Goal: Communication & Community: Answer question/provide support

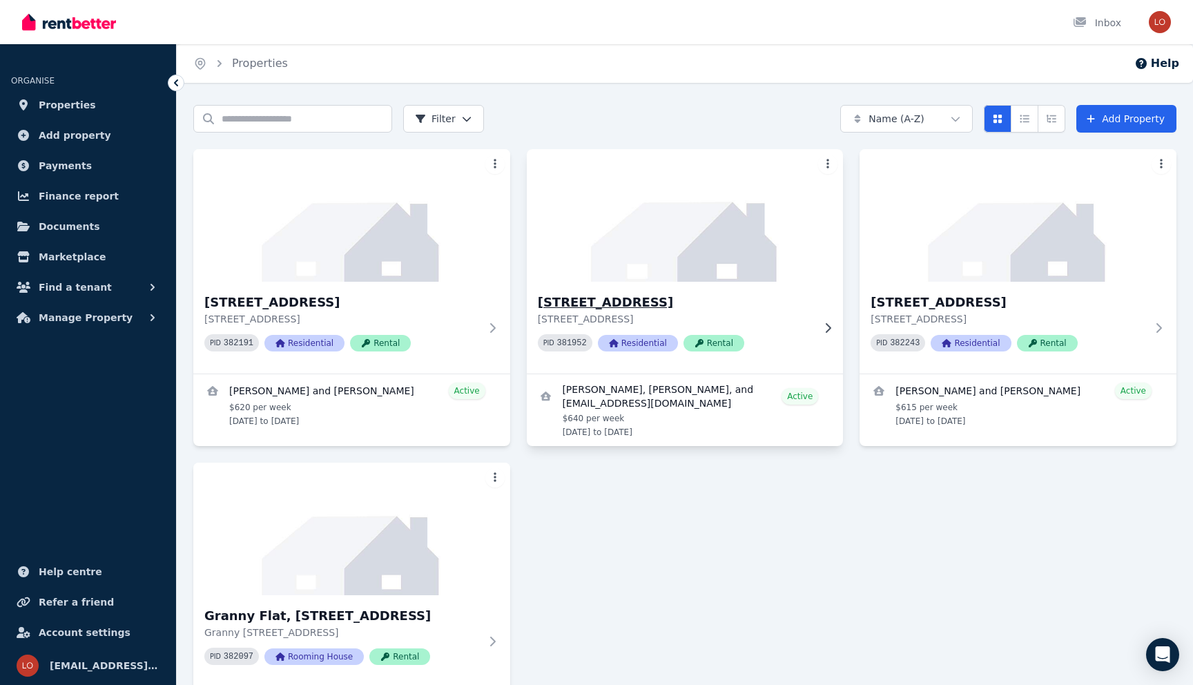
click at [697, 299] on h3 "[STREET_ADDRESS]" at bounding box center [675, 302] width 275 height 19
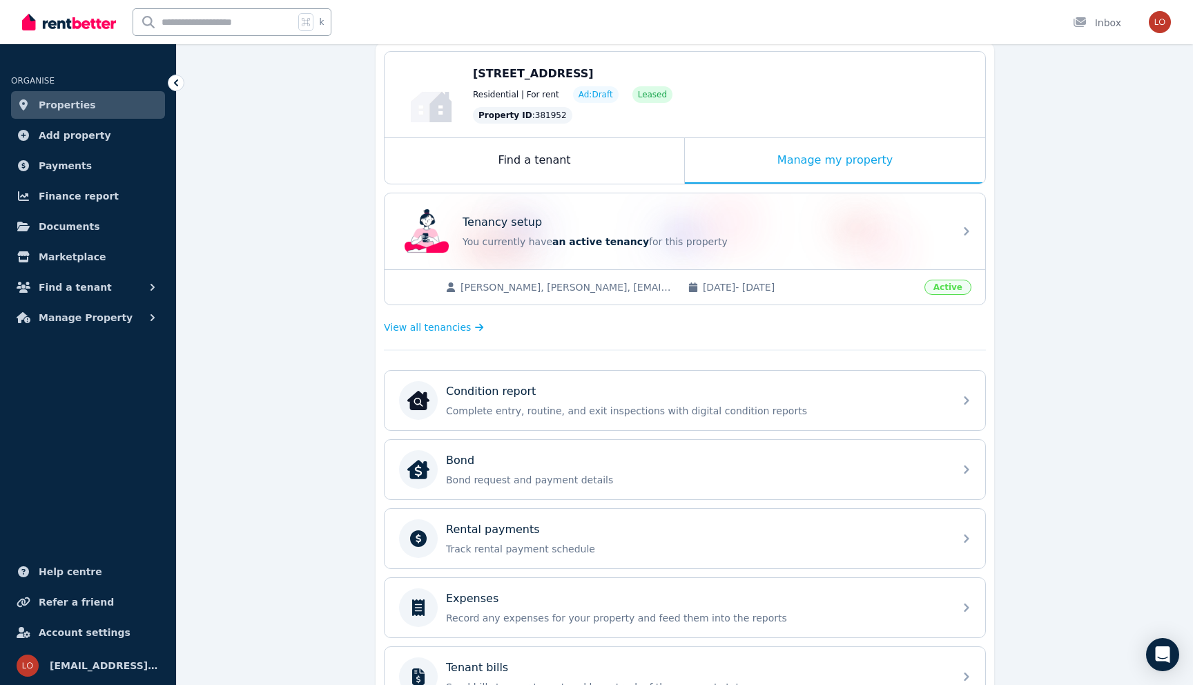
scroll to position [129, 0]
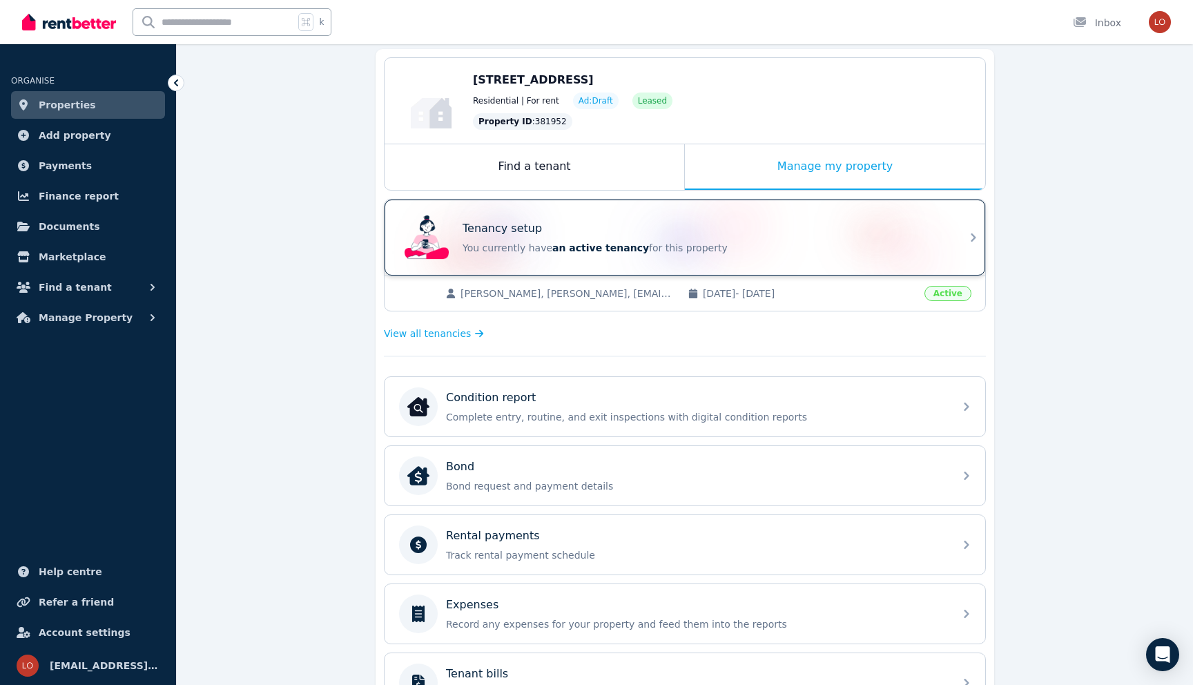
click at [642, 240] on div "Tenancy setup You currently have an active tenancy for this property" at bounding box center [703, 237] width 483 height 35
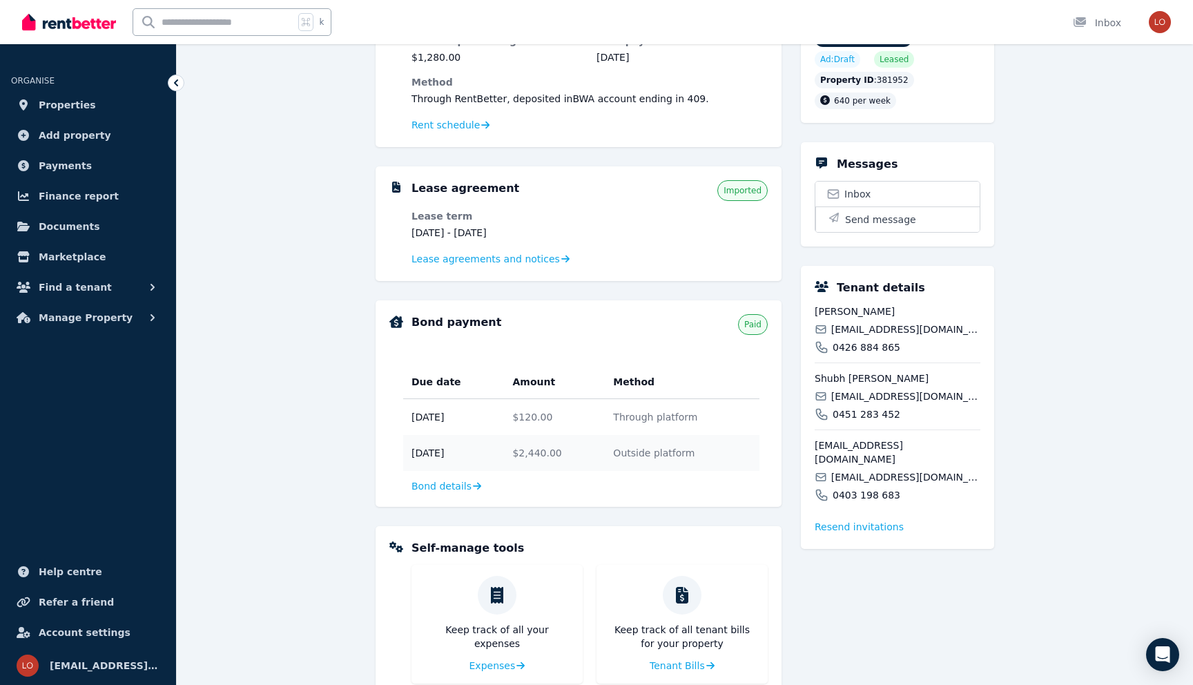
scroll to position [211, 0]
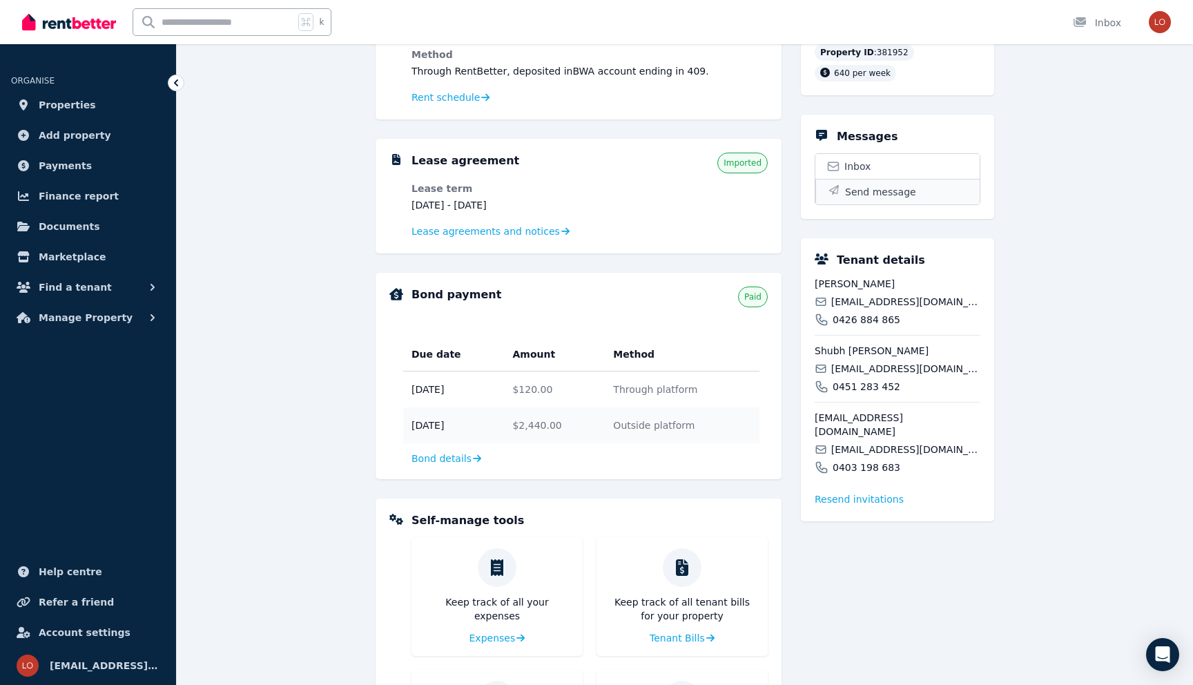
click at [870, 199] on span "Send message" at bounding box center [880, 192] width 71 height 14
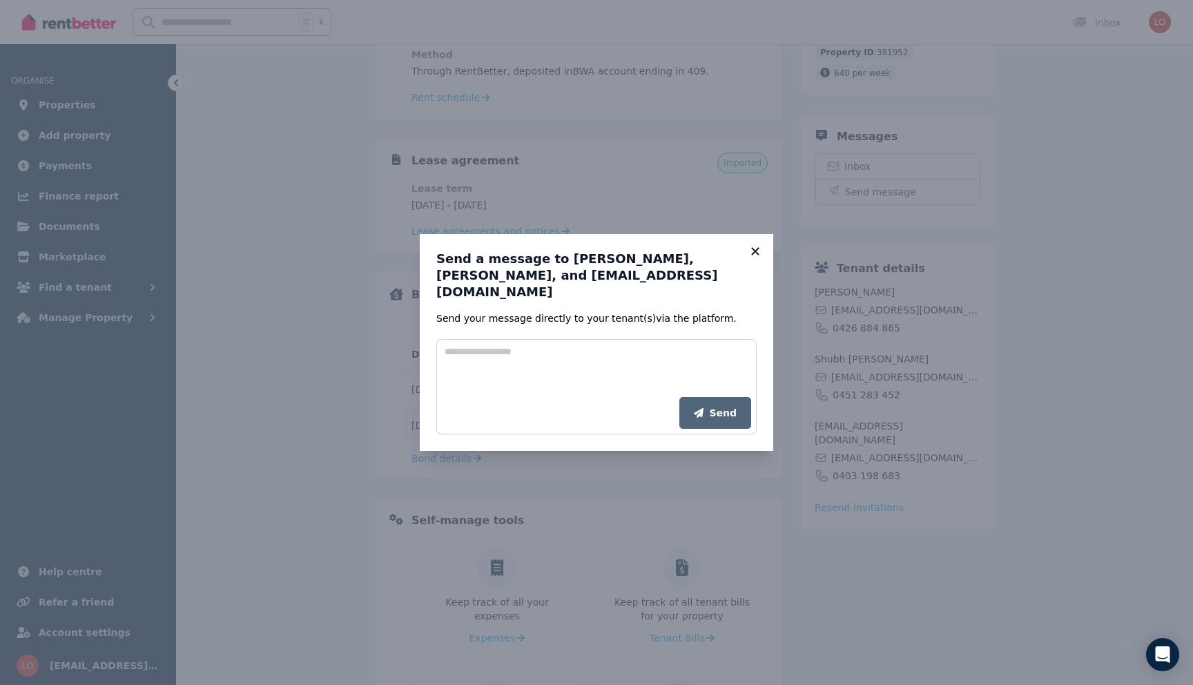
click at [752, 257] on icon at bounding box center [755, 251] width 14 height 12
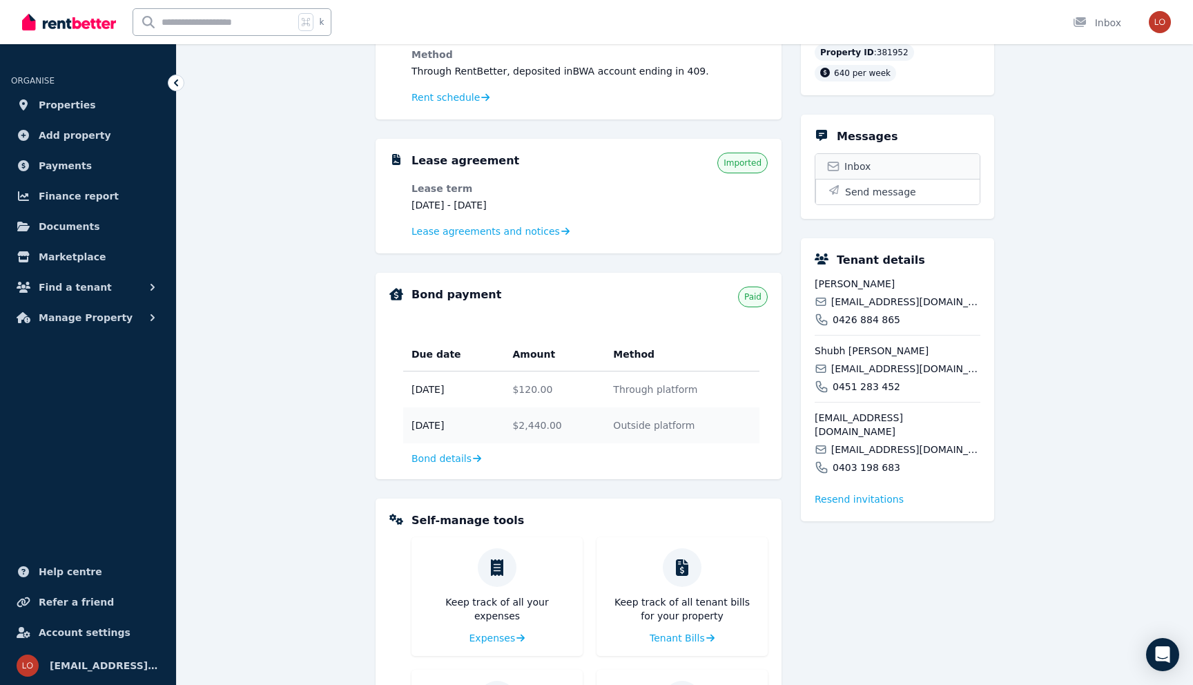
click at [848, 173] on span "Inbox" at bounding box center [857, 166] width 26 height 14
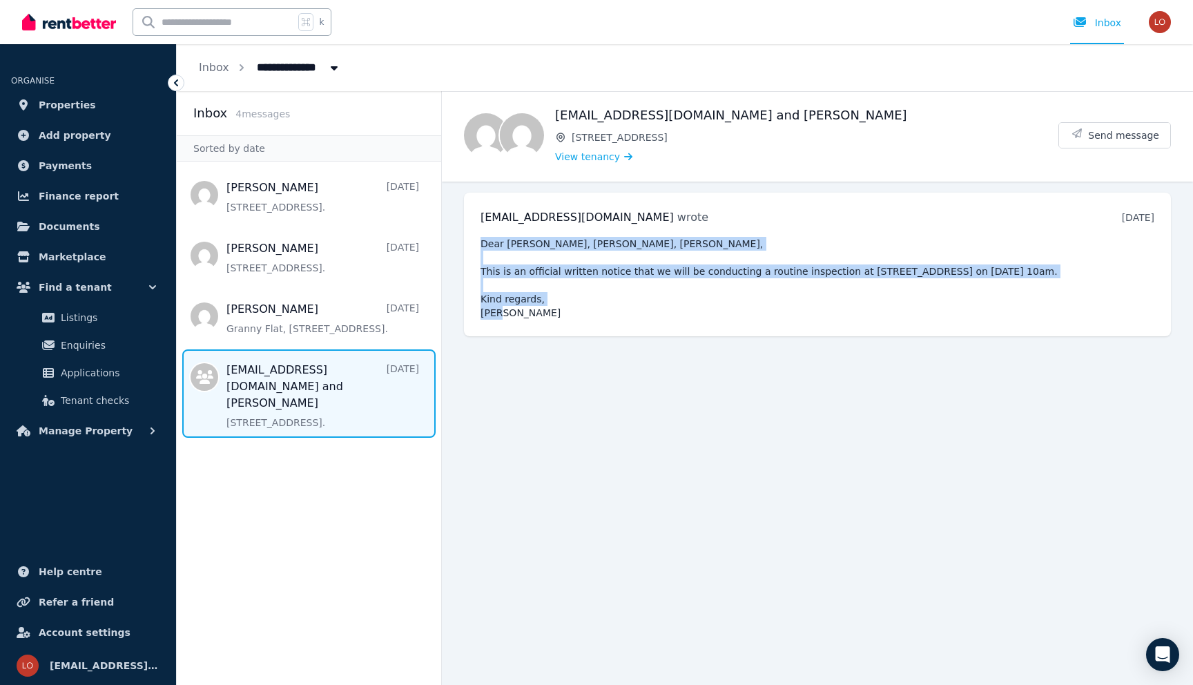
drag, startPoint x: 514, startPoint y: 313, endPoint x: 477, endPoint y: 235, distance: 86.2
click at [477, 235] on div "[EMAIL_ADDRESS][DOMAIN_NAME] wrote [DATE] 3:49 pm [DATE][DATE] Dear [PERSON_NAM…" at bounding box center [817, 265] width 707 height 144
copy pre "Dear [PERSON_NAME], [PERSON_NAME], [PERSON_NAME], This is an official written n…"
